Goal: Task Accomplishment & Management: Manage account settings

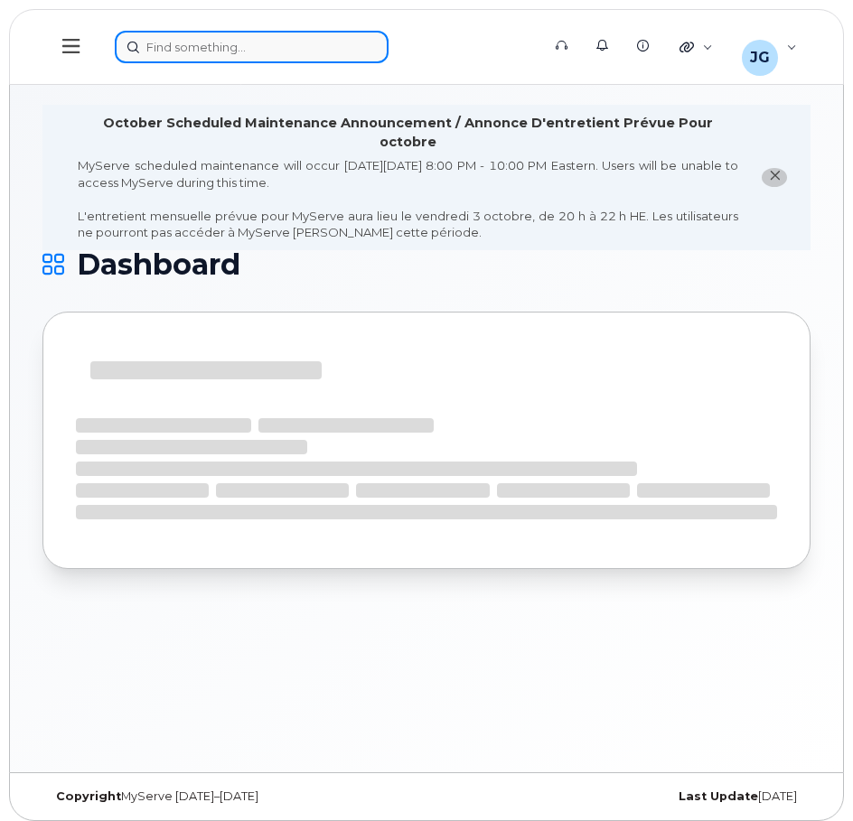
click at [183, 48] on div at bounding box center [322, 47] width 414 height 33
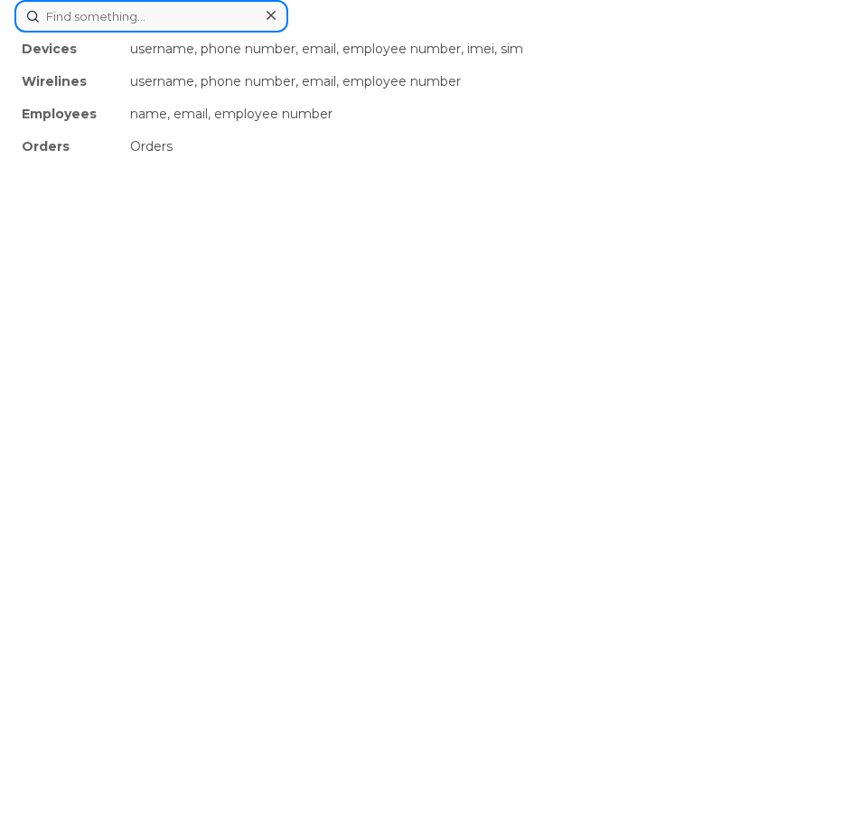
click at [139, 22] on input at bounding box center [151, 16] width 274 height 33
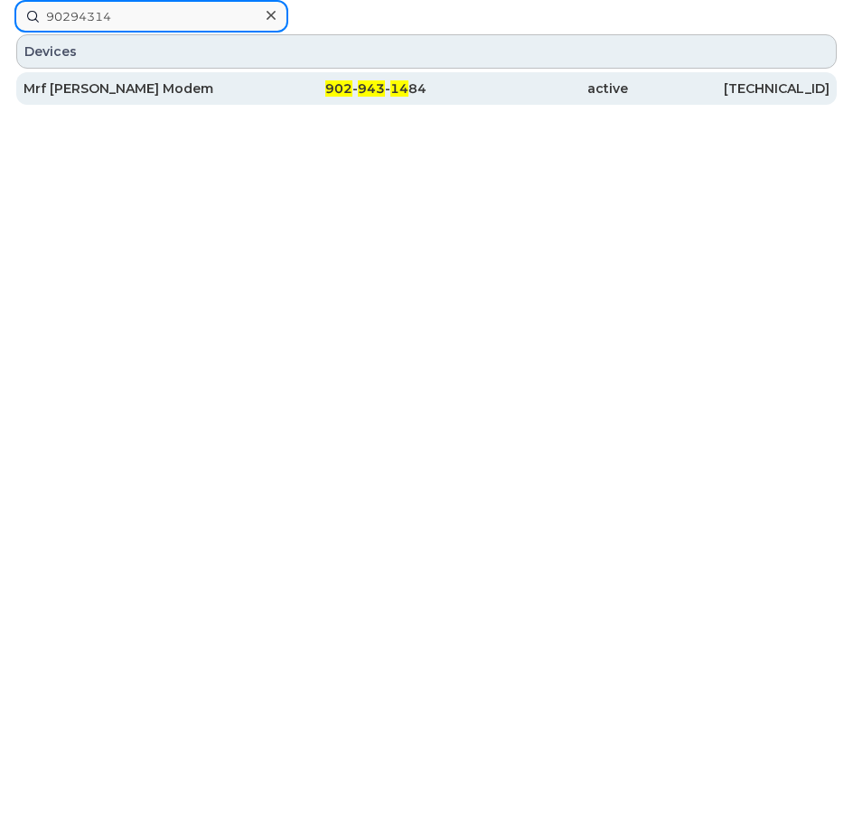
type input "90294314"
click at [56, 97] on div "Mrf [PERSON_NAME] Modem" at bounding box center [123, 88] width 201 height 18
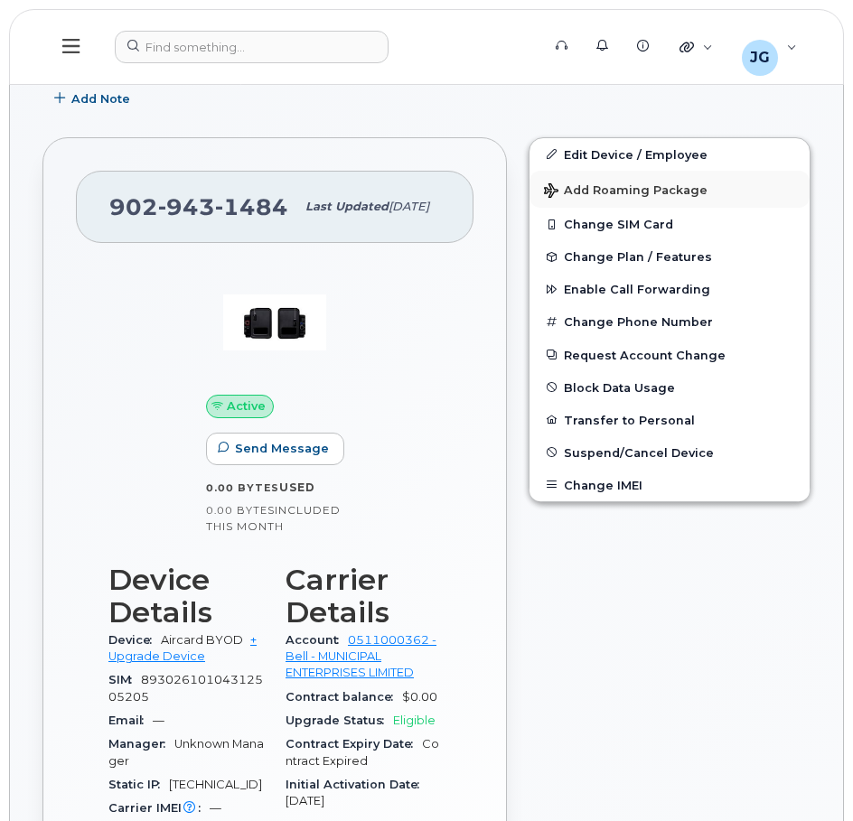
scroll to position [369, 0]
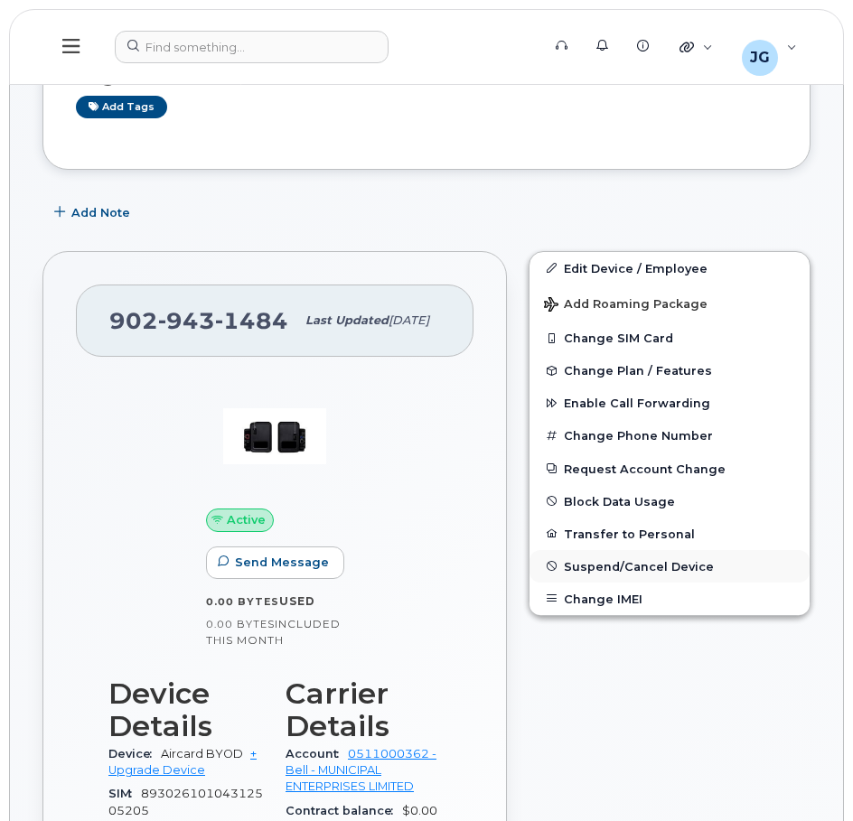
click at [595, 570] on span "Suspend/Cancel Device" at bounding box center [639, 566] width 150 height 14
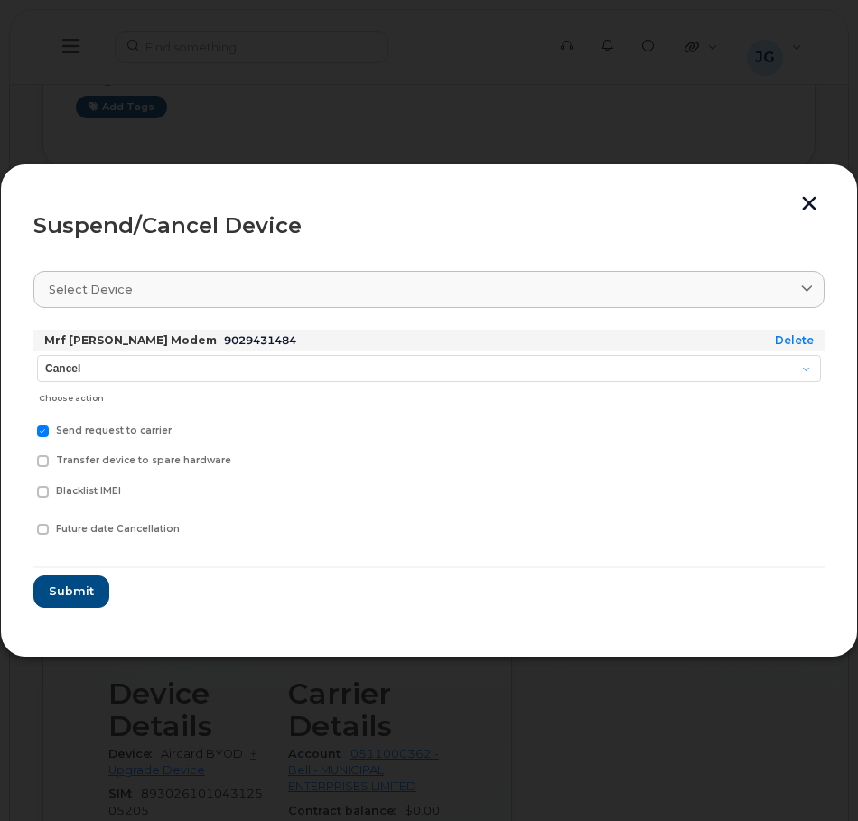
click at [808, 204] on button "button" at bounding box center [809, 205] width 27 height 19
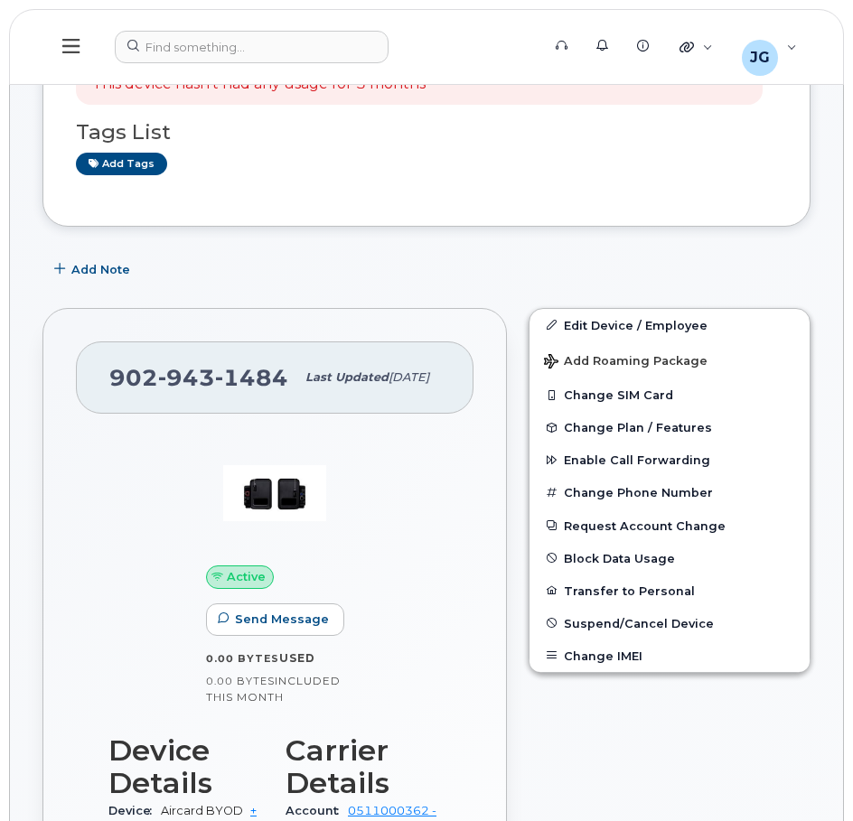
scroll to position [723, 0]
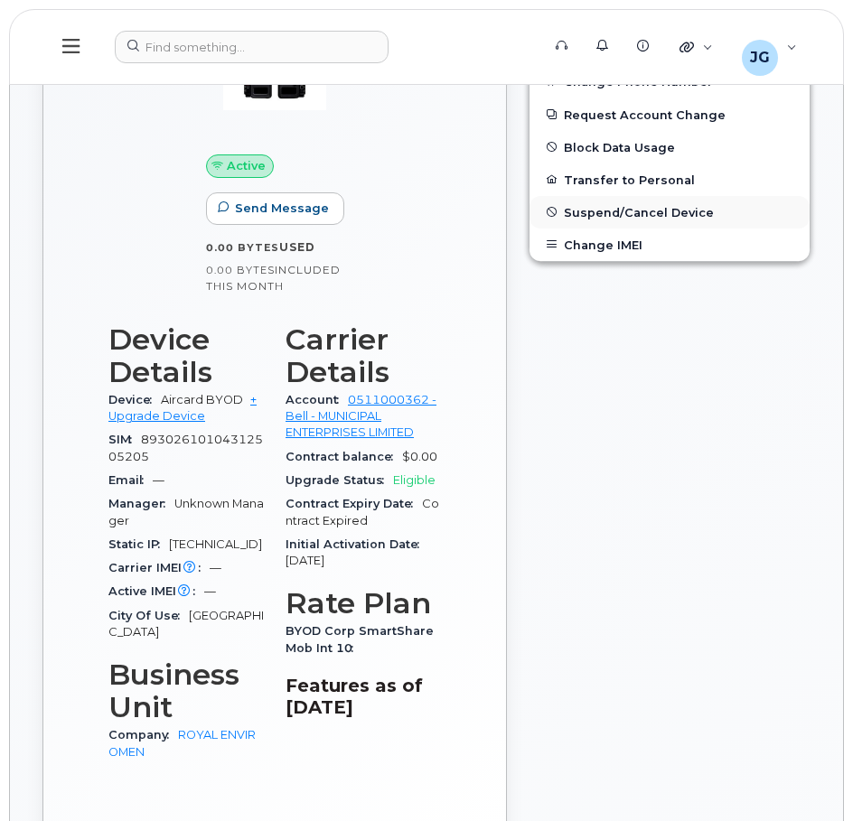
click at [615, 218] on span "Suspend/Cancel Device" at bounding box center [639, 212] width 150 height 14
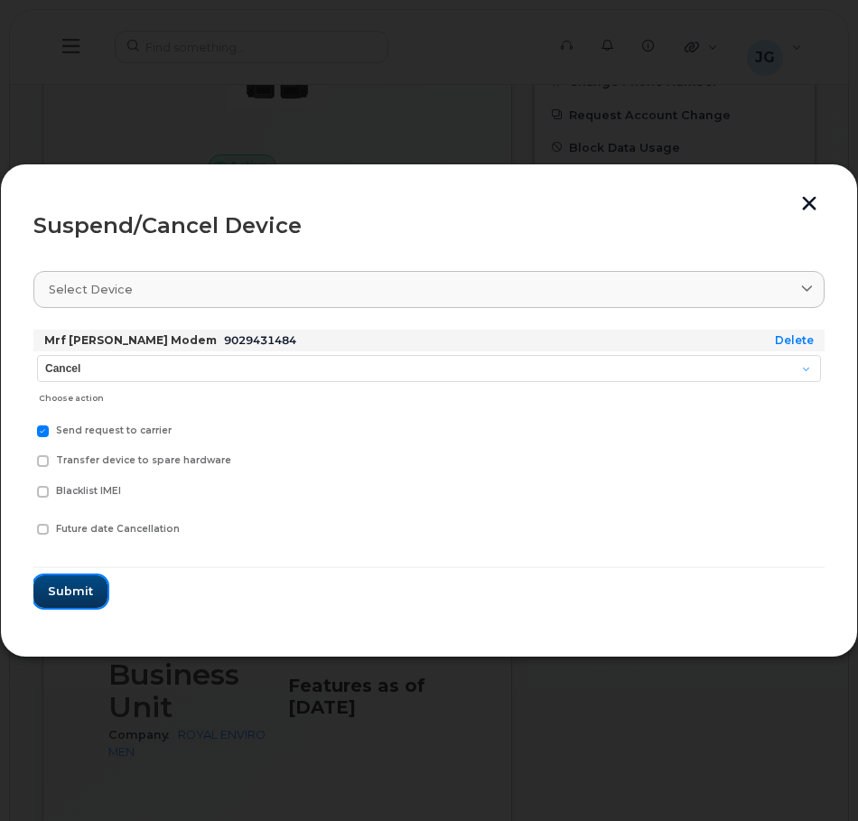
click at [63, 596] on span "Submit" at bounding box center [70, 591] width 45 height 17
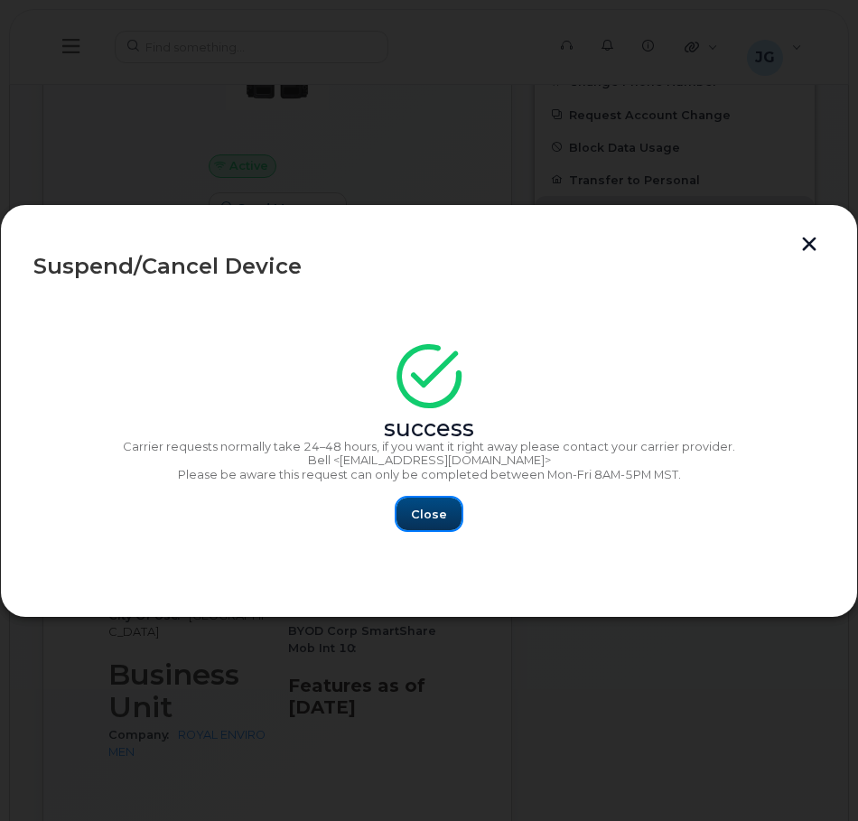
click at [431, 518] on span "Close" at bounding box center [429, 514] width 36 height 17
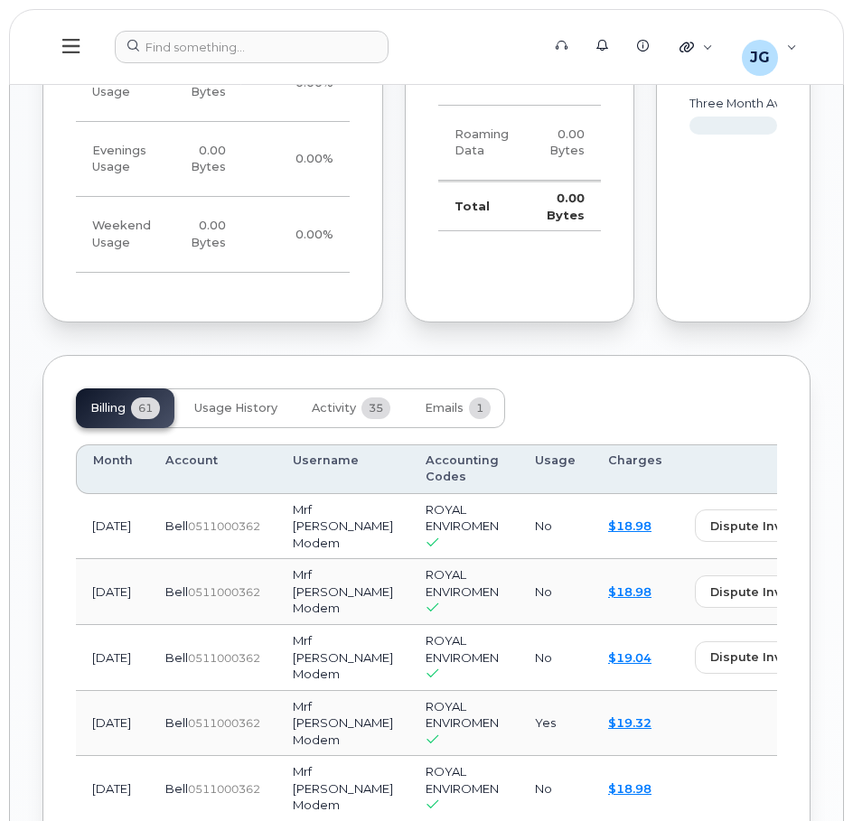
scroll to position [1807, 0]
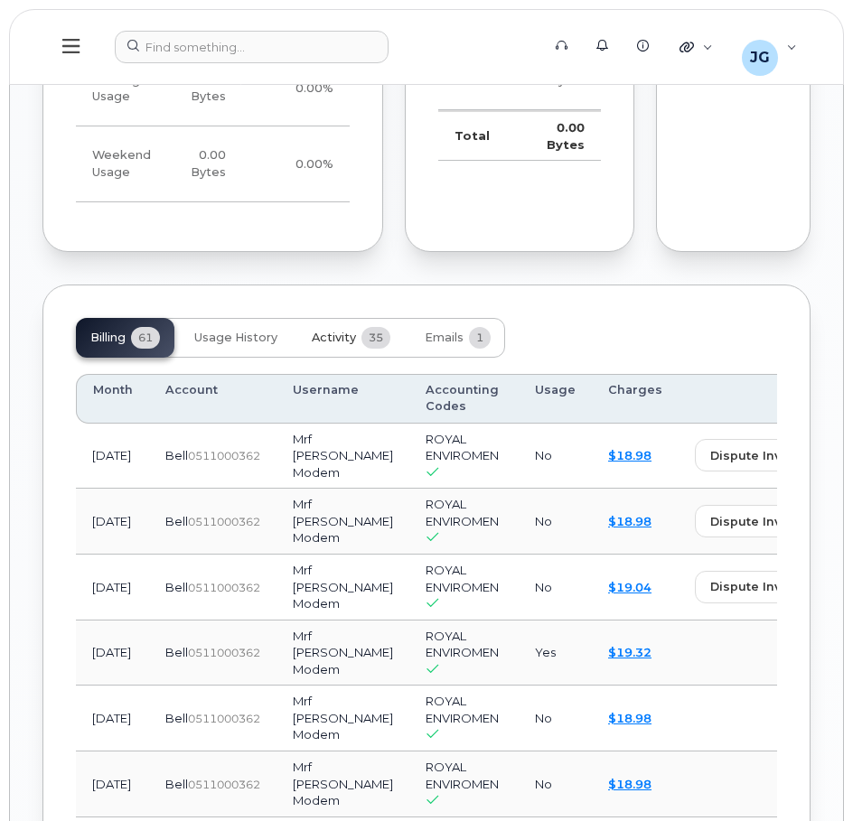
click at [368, 349] on span "35" at bounding box center [375, 338] width 29 height 22
